Goal: Navigation & Orientation: Find specific page/section

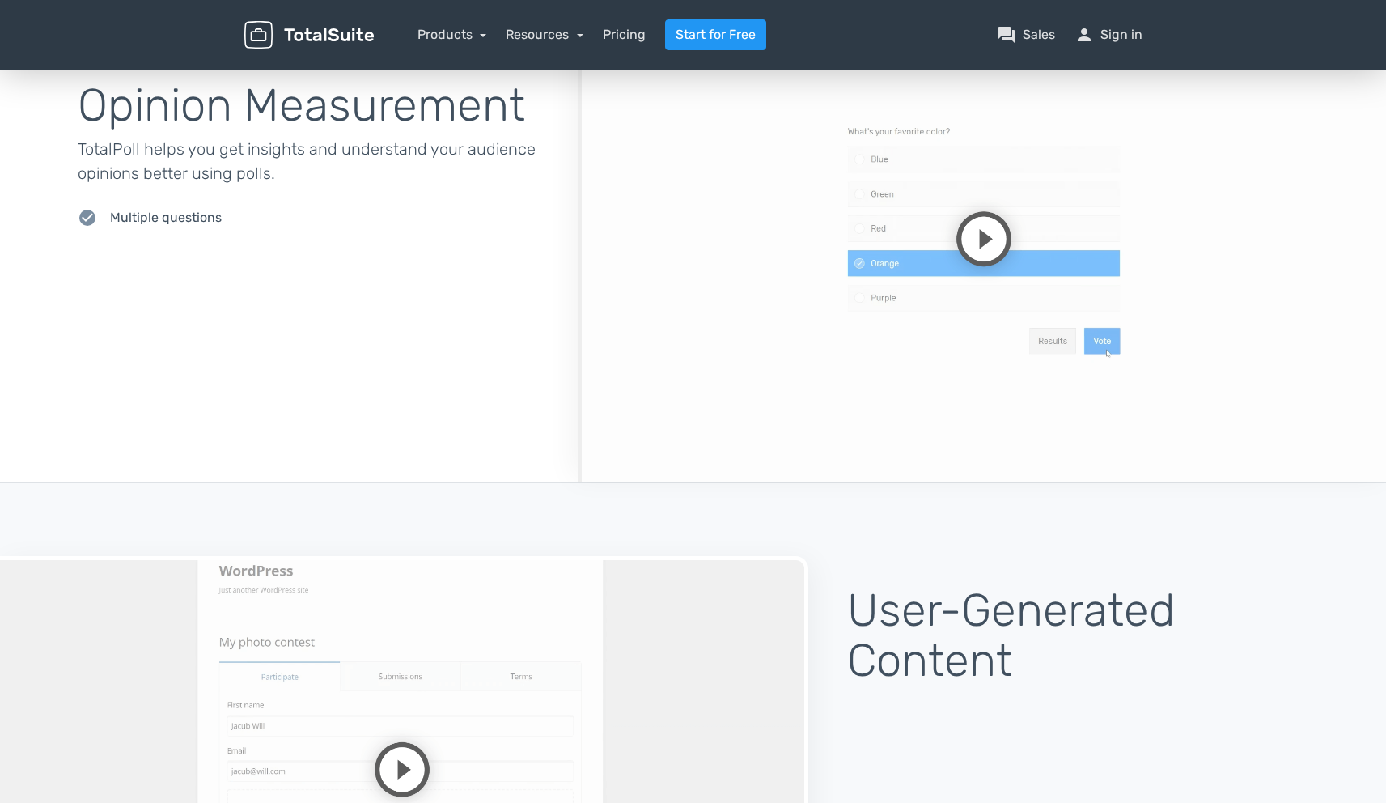
scroll to position [3506, 0]
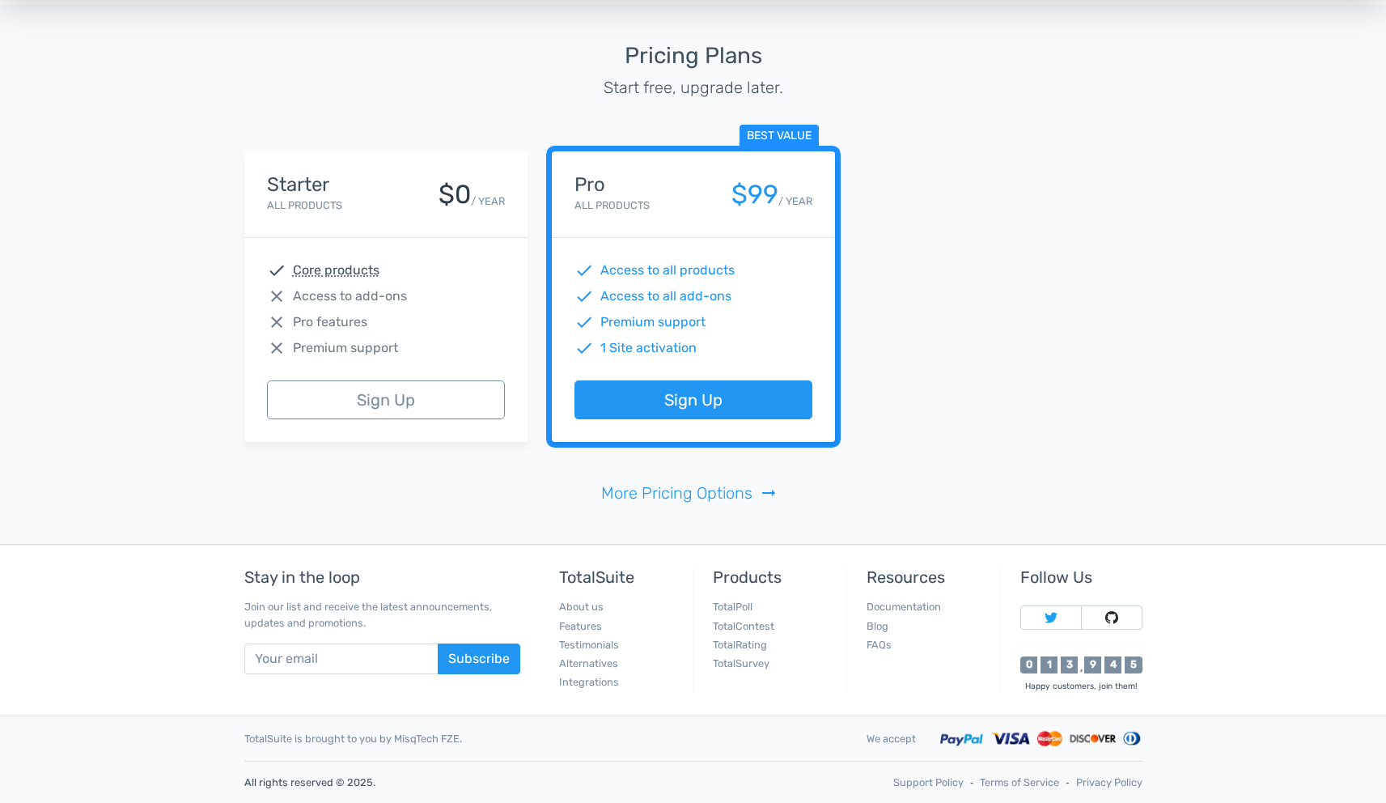
click at [424, 742] on div "TotalSuite is brought to you by MisqTech FZE." at bounding box center [543, 738] width 622 height 15
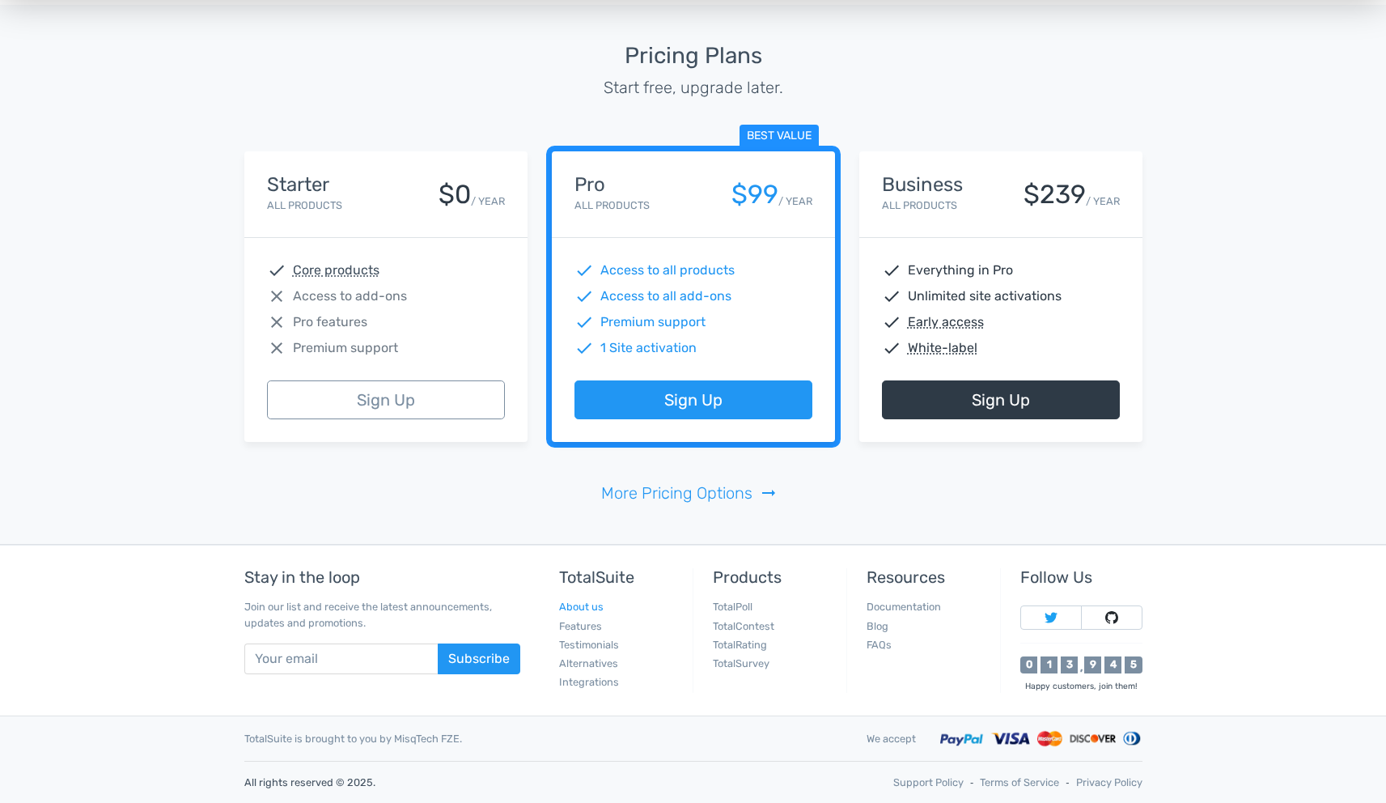
click at [590, 609] on link "About us" at bounding box center [581, 607] width 45 height 12
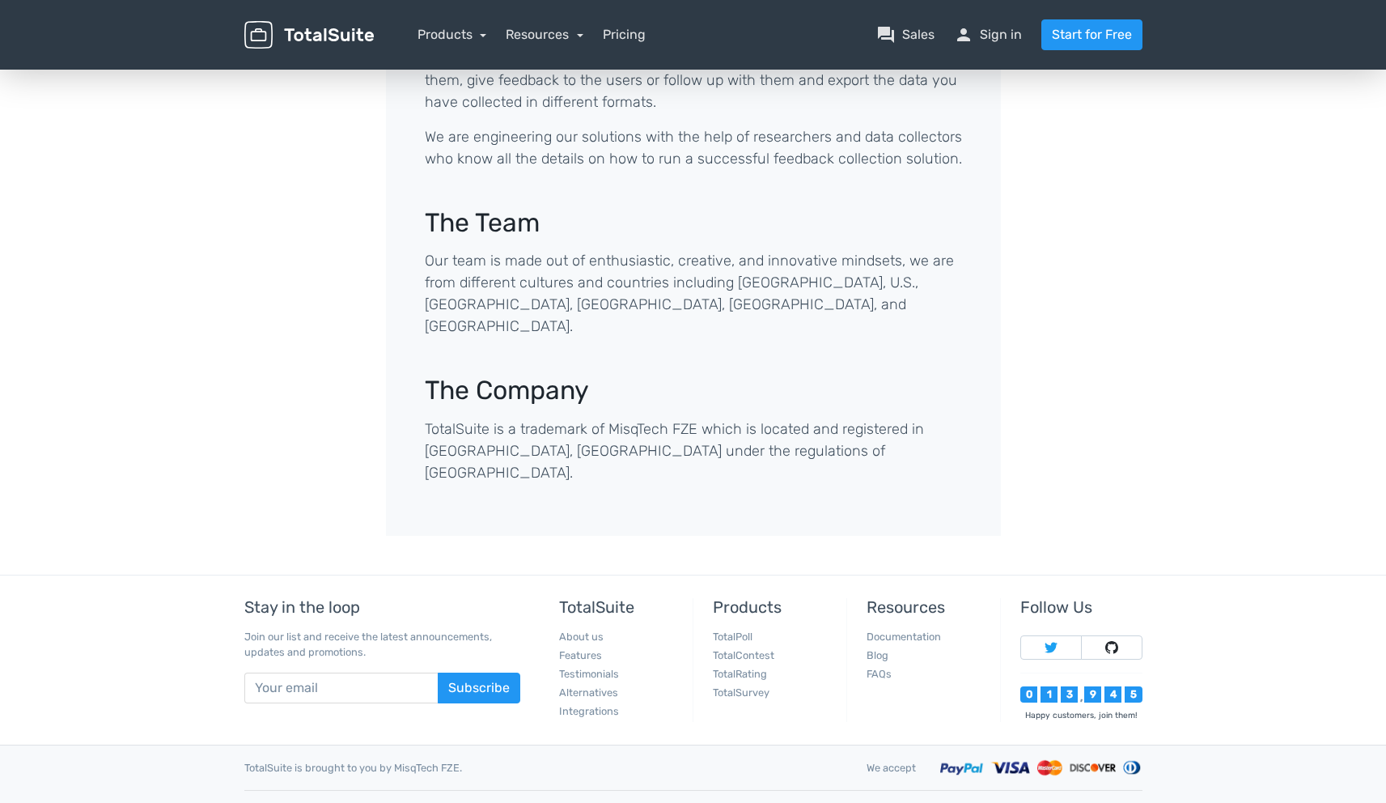
scroll to position [516, 0]
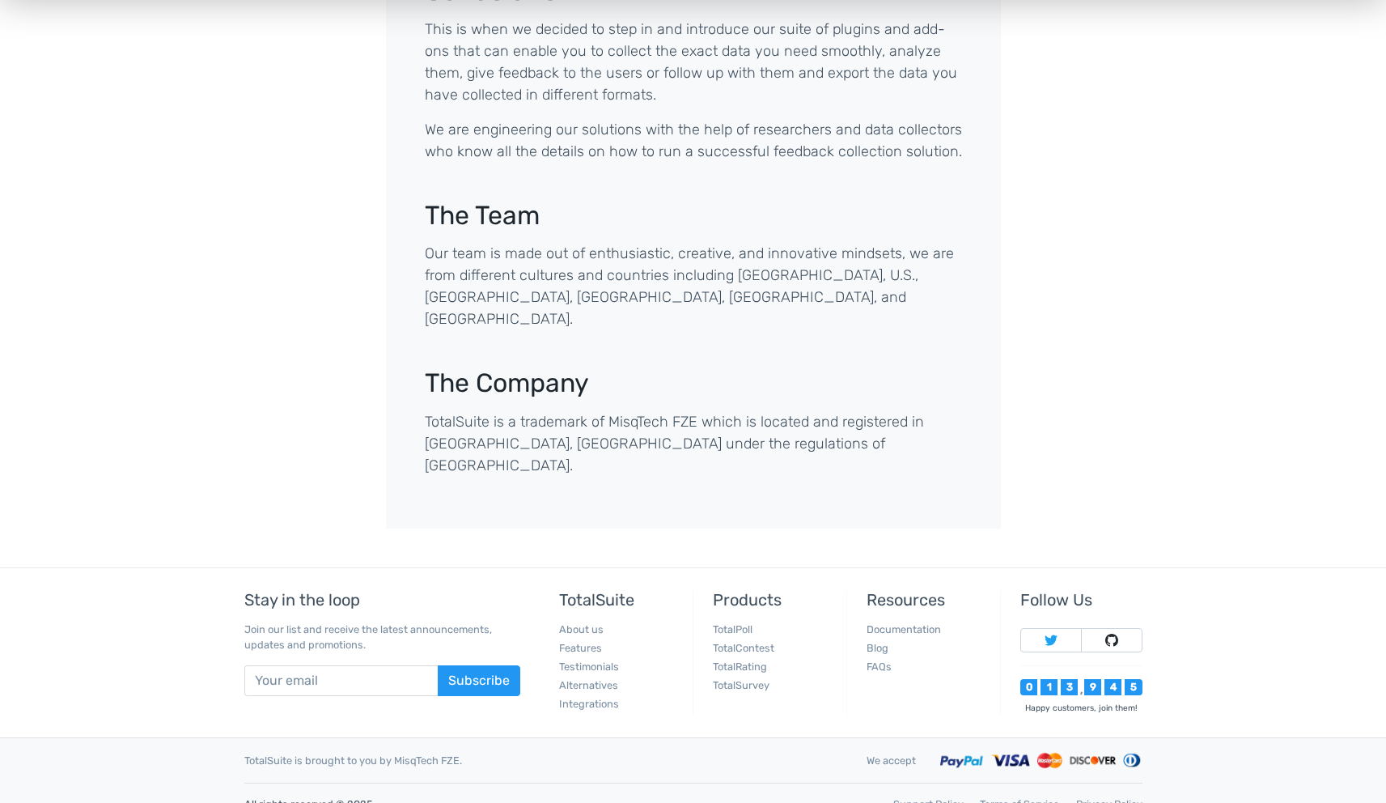
click at [1059, 679] on div "0 1 3 , 9 4 5" at bounding box center [1081, 687] width 121 height 17
drag, startPoint x: 1036, startPoint y: 661, endPoint x: 1169, endPoint y: 650, distance: 134.0
click at [1169, 650] on footer "Stay in the loop Join our list and receive the latest announcements, updates an…" at bounding box center [693, 696] width 1386 height 258
click at [299, 360] on div "The Problem We build robust, clean, and powerful solutions to help website owne…" at bounding box center [693, 91] width 923 height 953
